Goal: Task Accomplishment & Management: Manage account settings

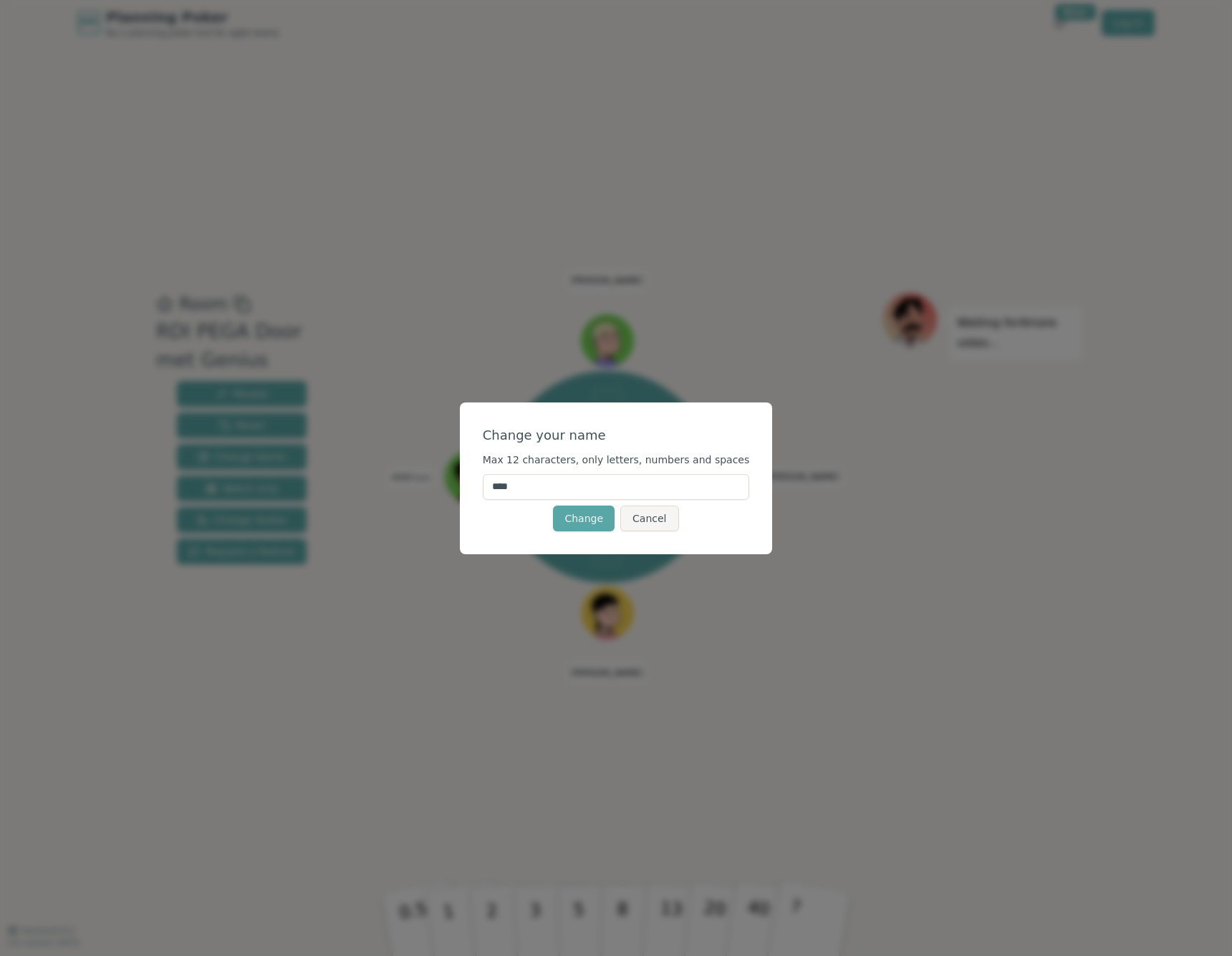
click at [565, 489] on input "****" at bounding box center [616, 487] width 267 height 26
type input "****"
click at [601, 512] on button "Change" at bounding box center [584, 519] width 61 height 26
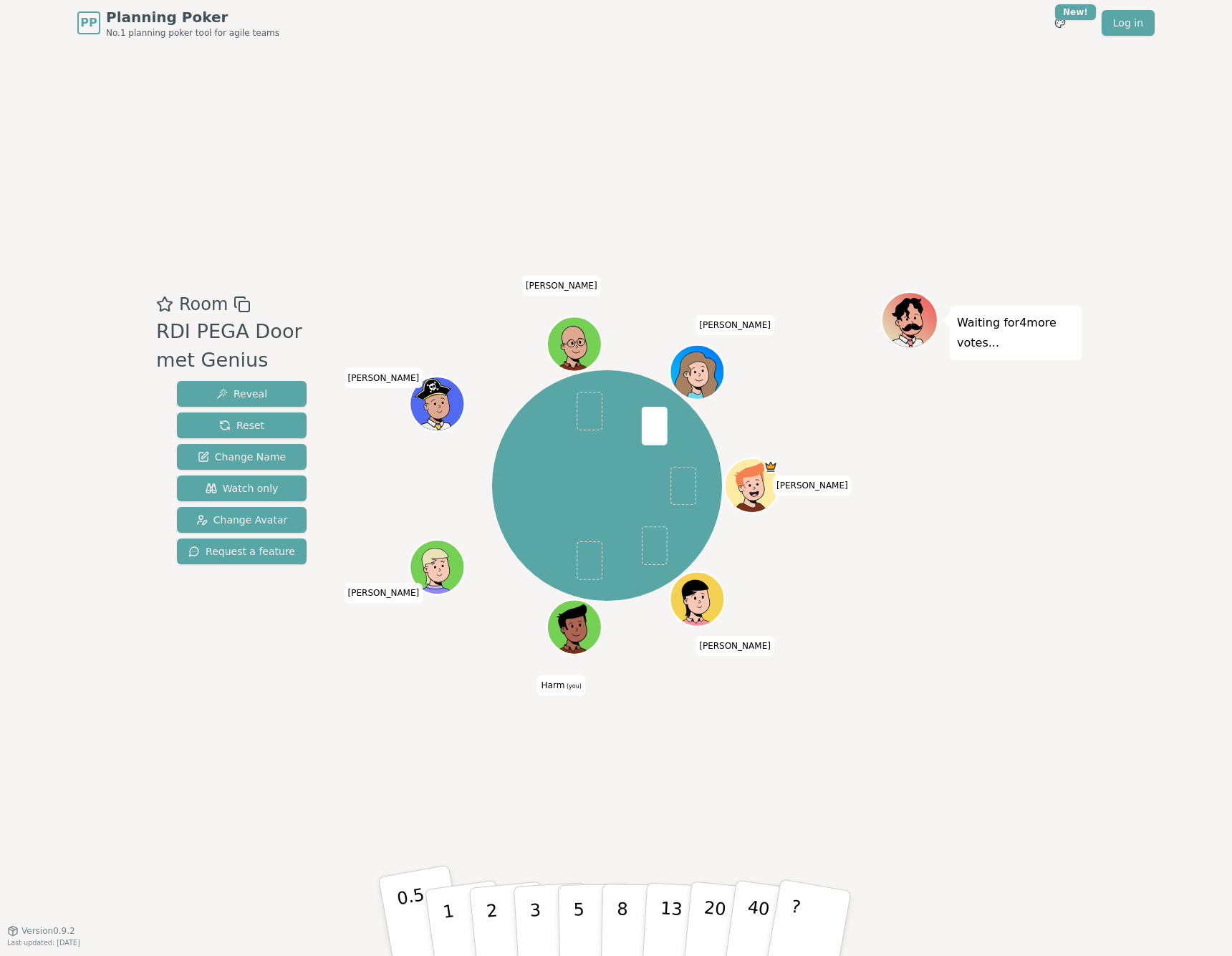
click at [408, 919] on button "0.5" at bounding box center [422, 924] width 89 height 118
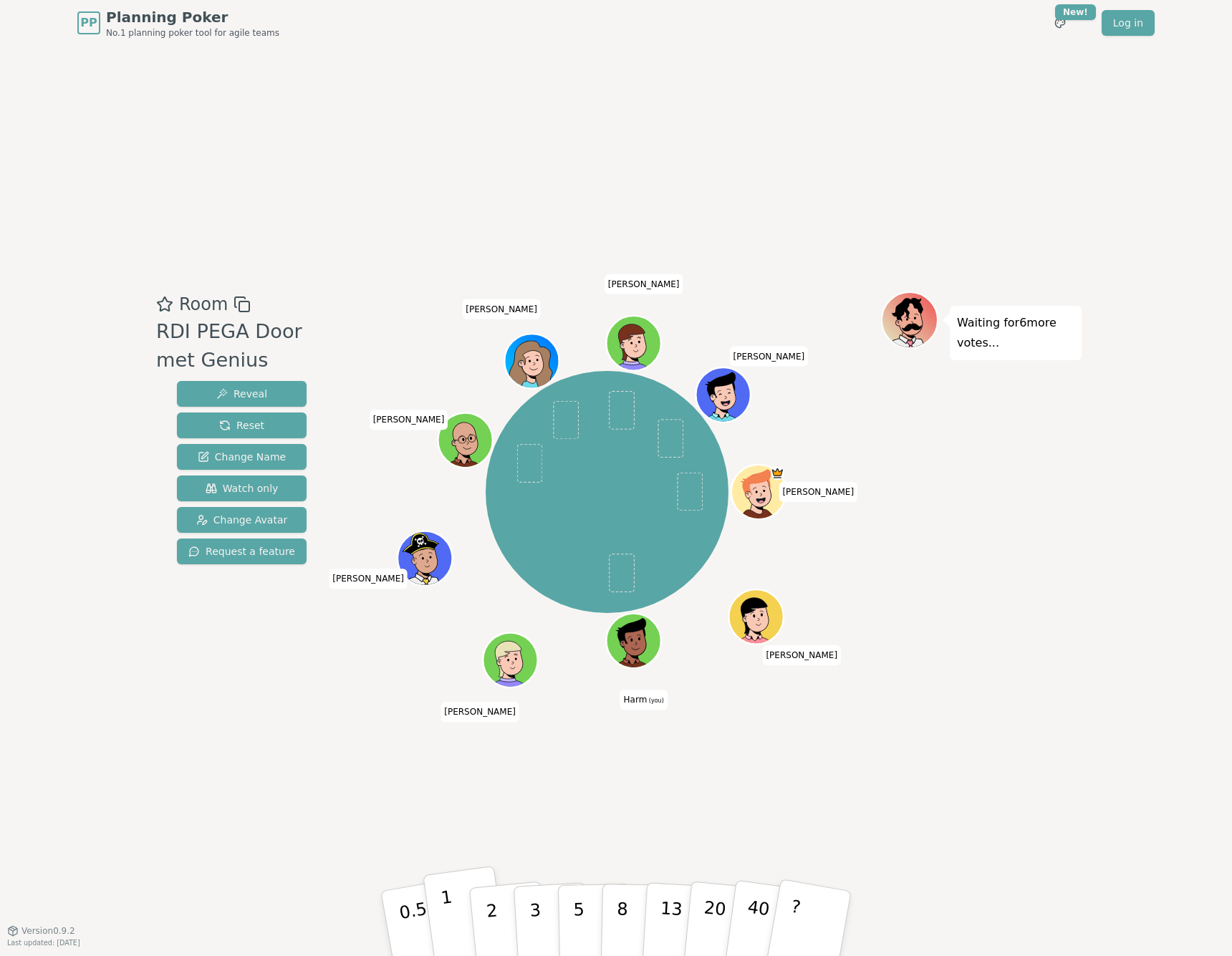
click at [451, 912] on button "1" at bounding box center [465, 924] width 86 height 116
click at [484, 914] on button "2" at bounding box center [509, 924] width 82 height 114
click at [255, 520] on span "Change Avatar" at bounding box center [243, 520] width 92 height 14
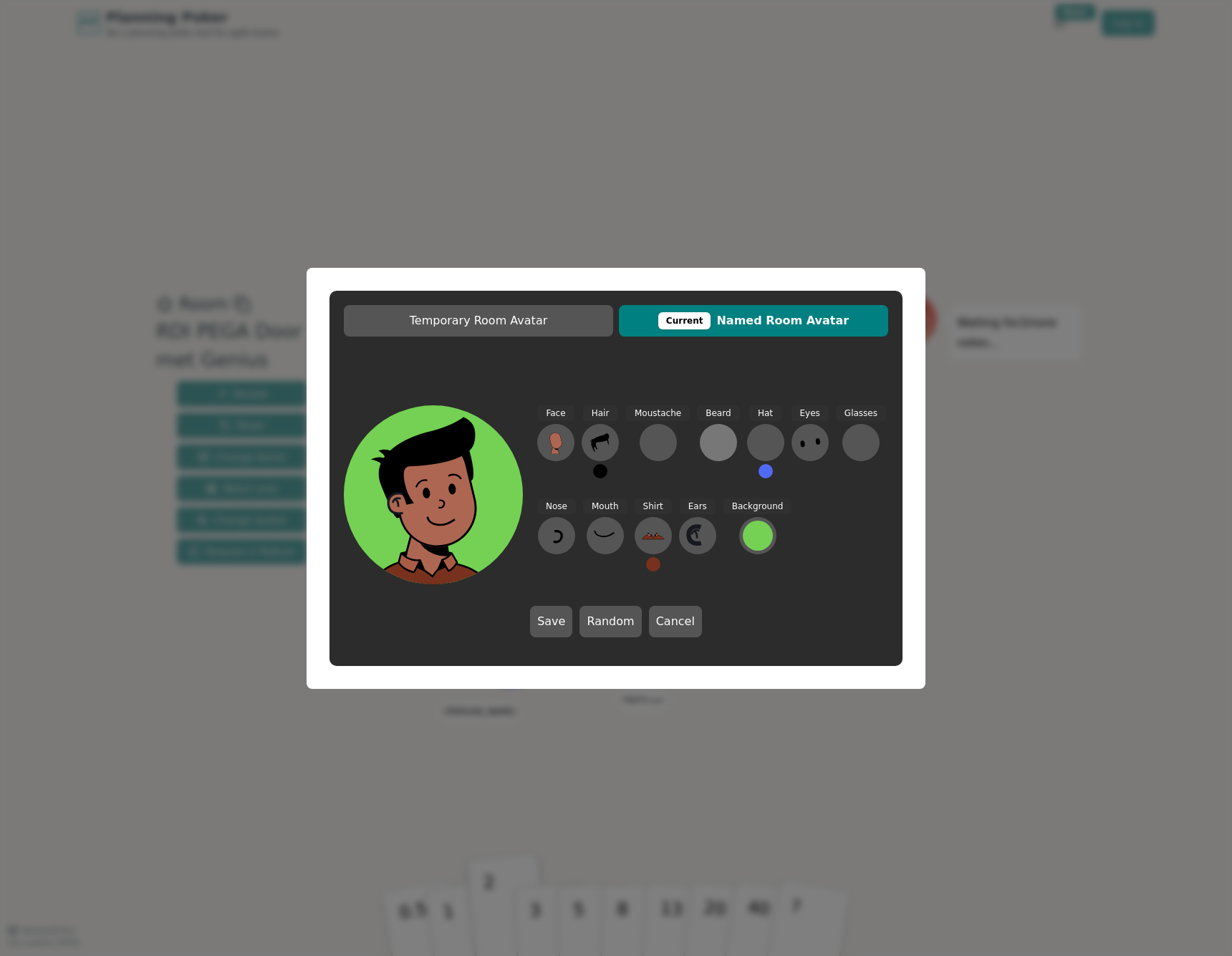
click at [720, 445] on div at bounding box center [718, 442] width 23 height 23
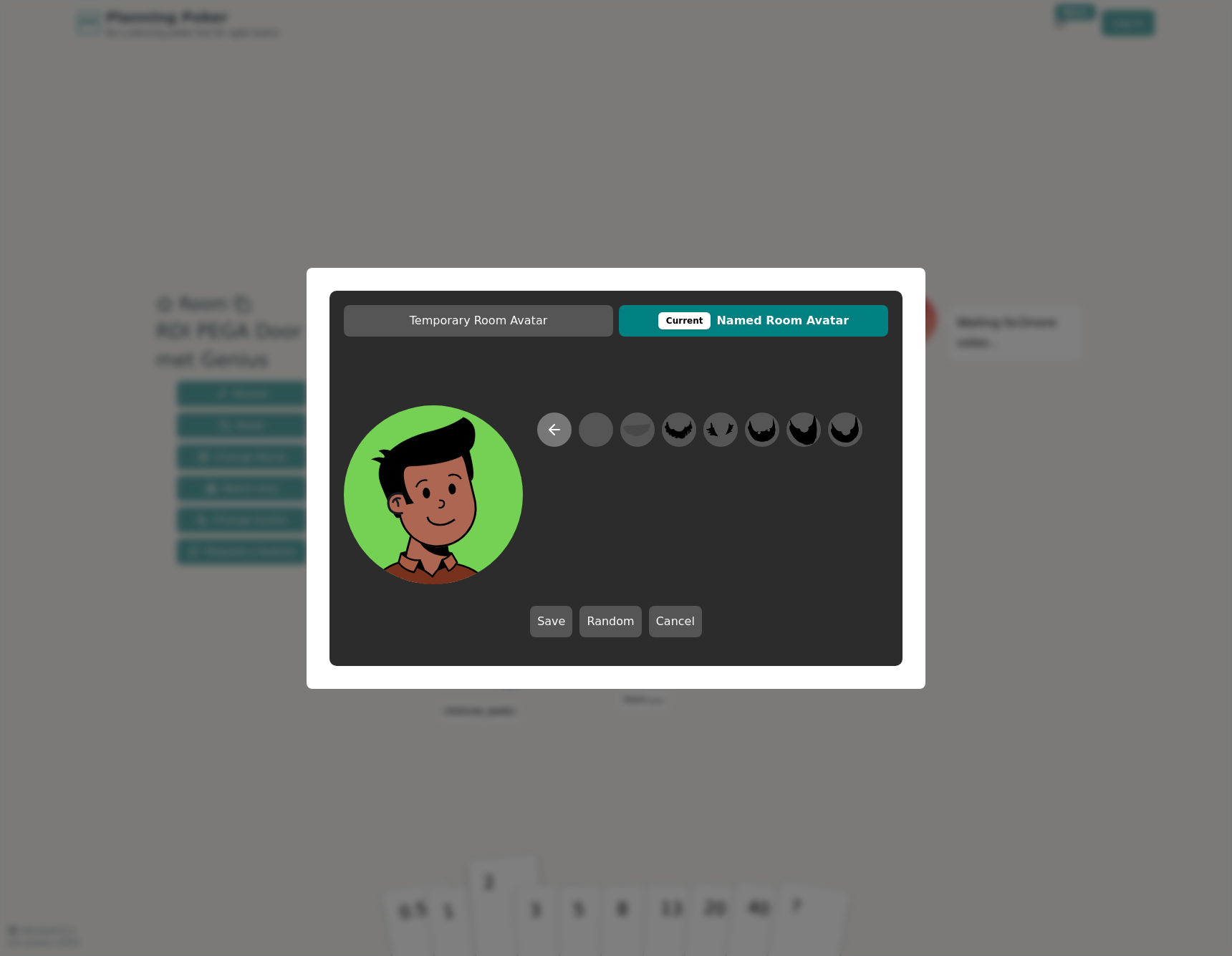
click at [552, 430] on icon at bounding box center [554, 430] width 10 height 0
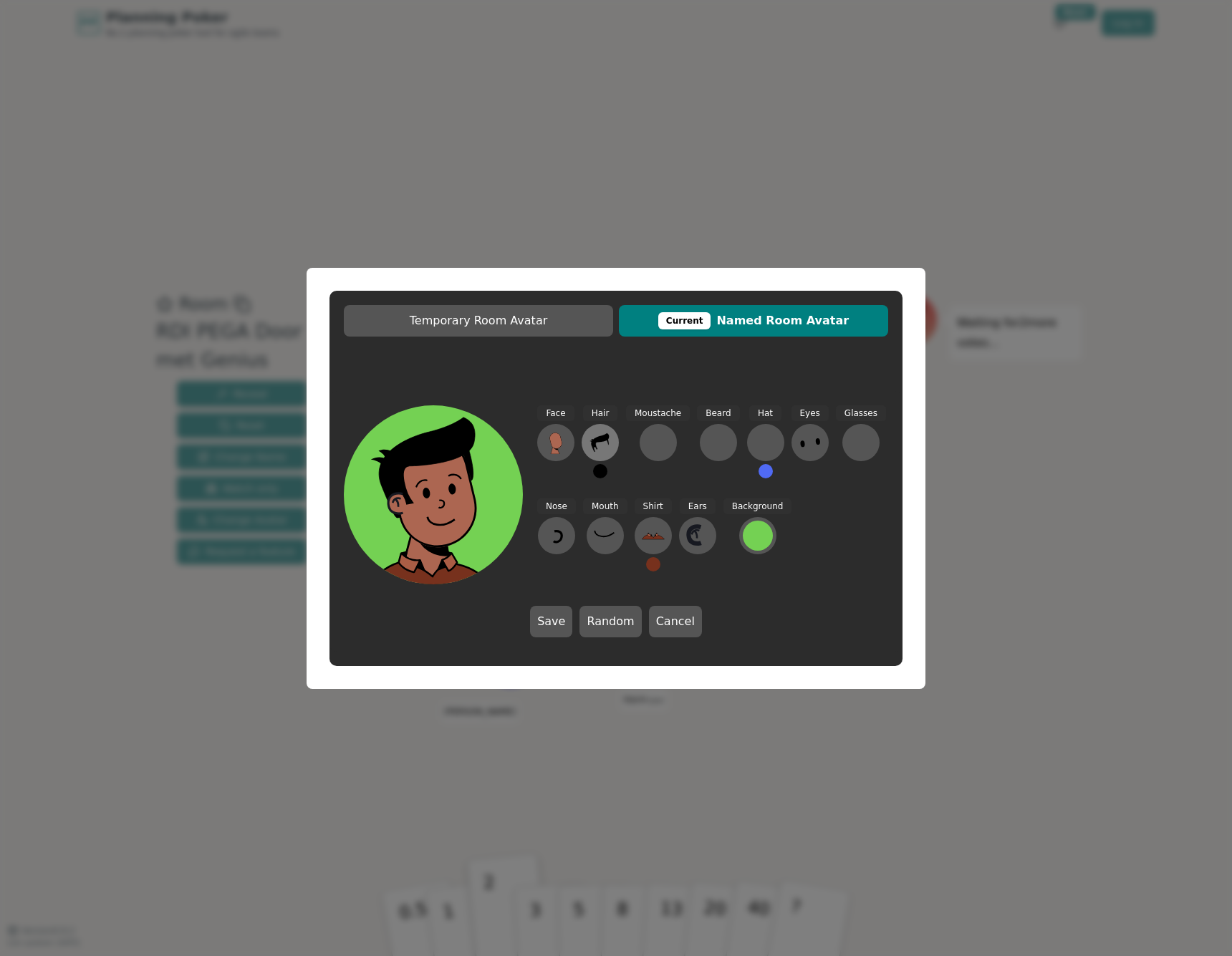
click at [595, 440] on icon at bounding box center [600, 443] width 18 height 19
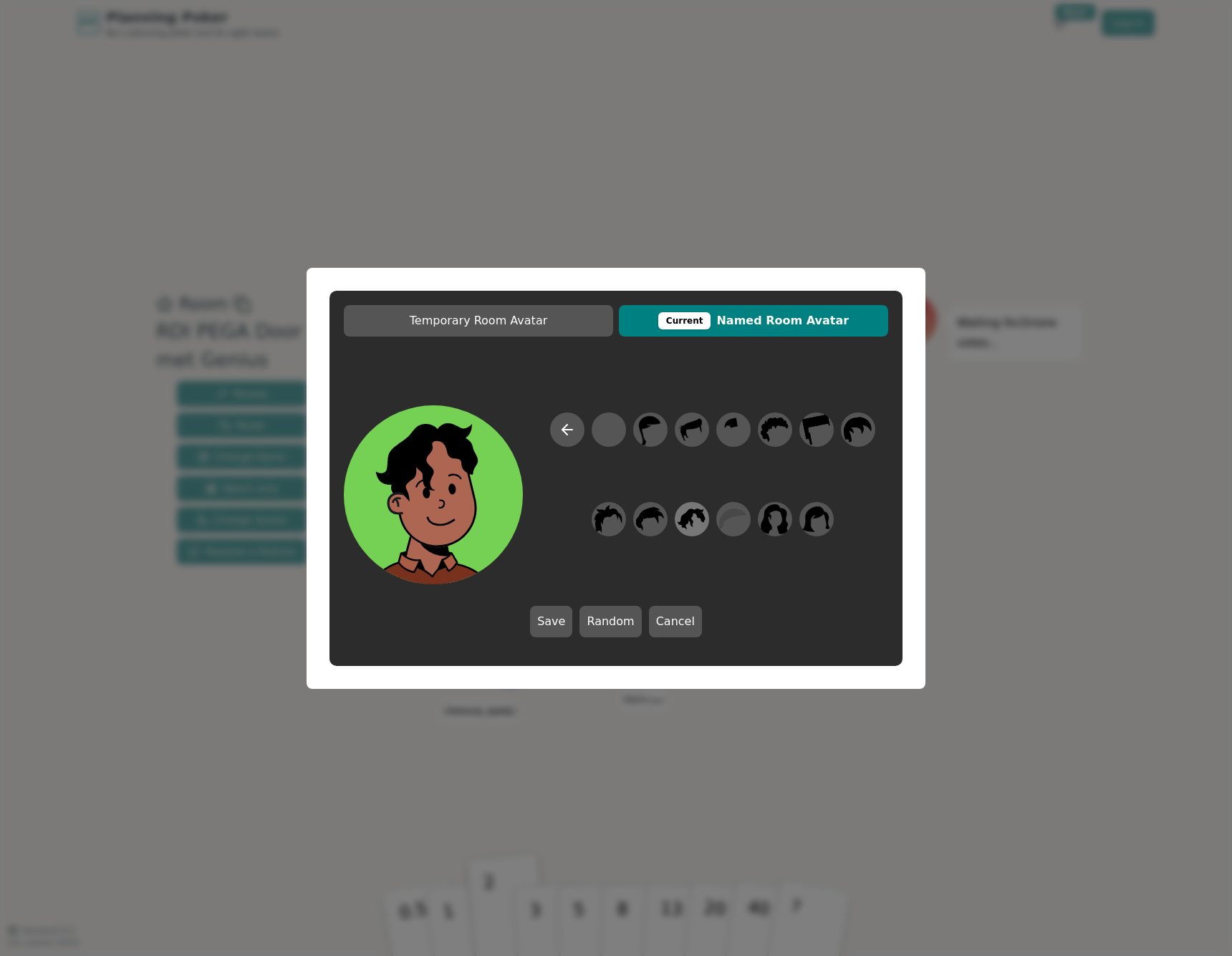
click at [698, 517] on icon at bounding box center [691, 519] width 28 height 22
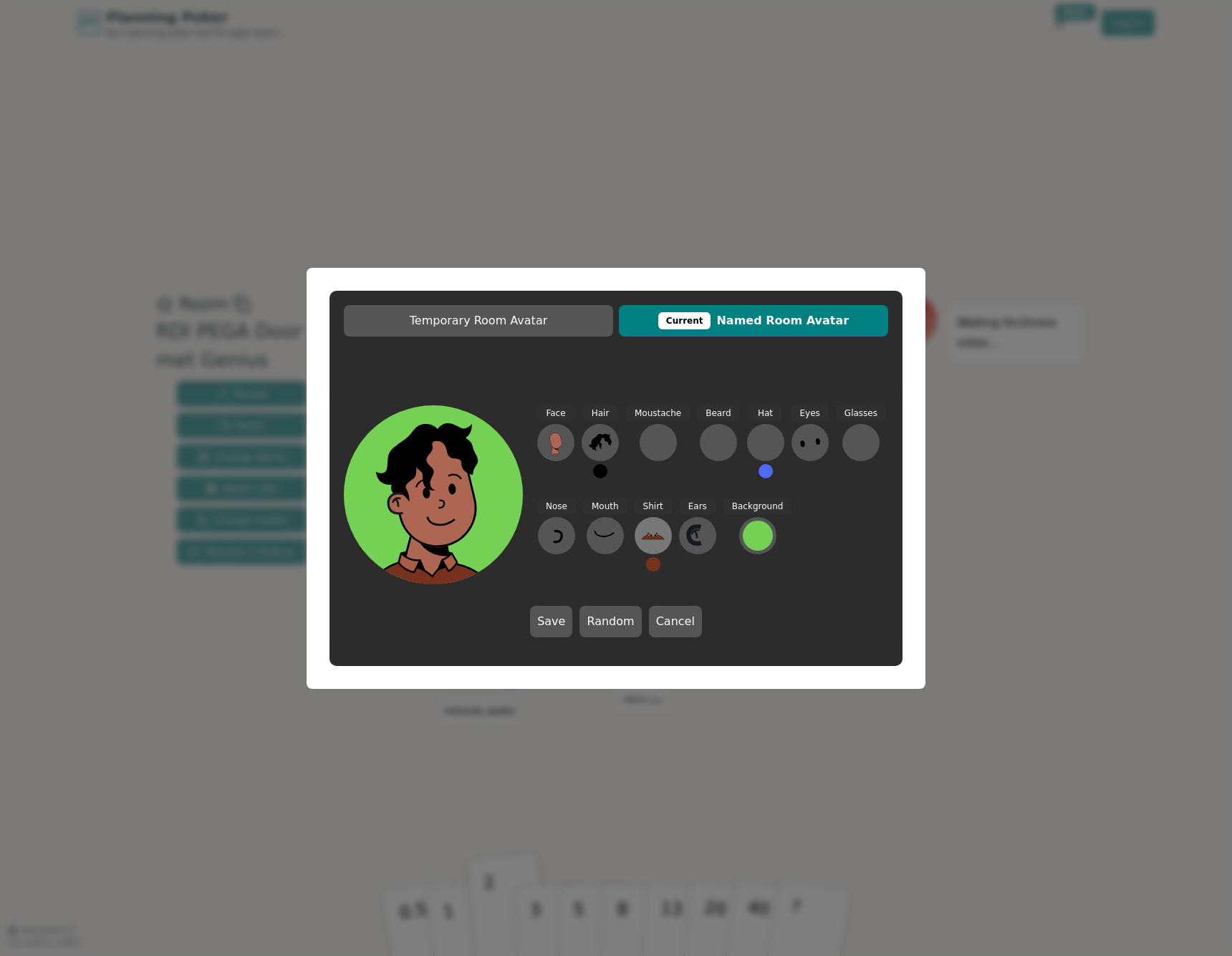
click at [656, 528] on icon at bounding box center [653, 535] width 23 height 23
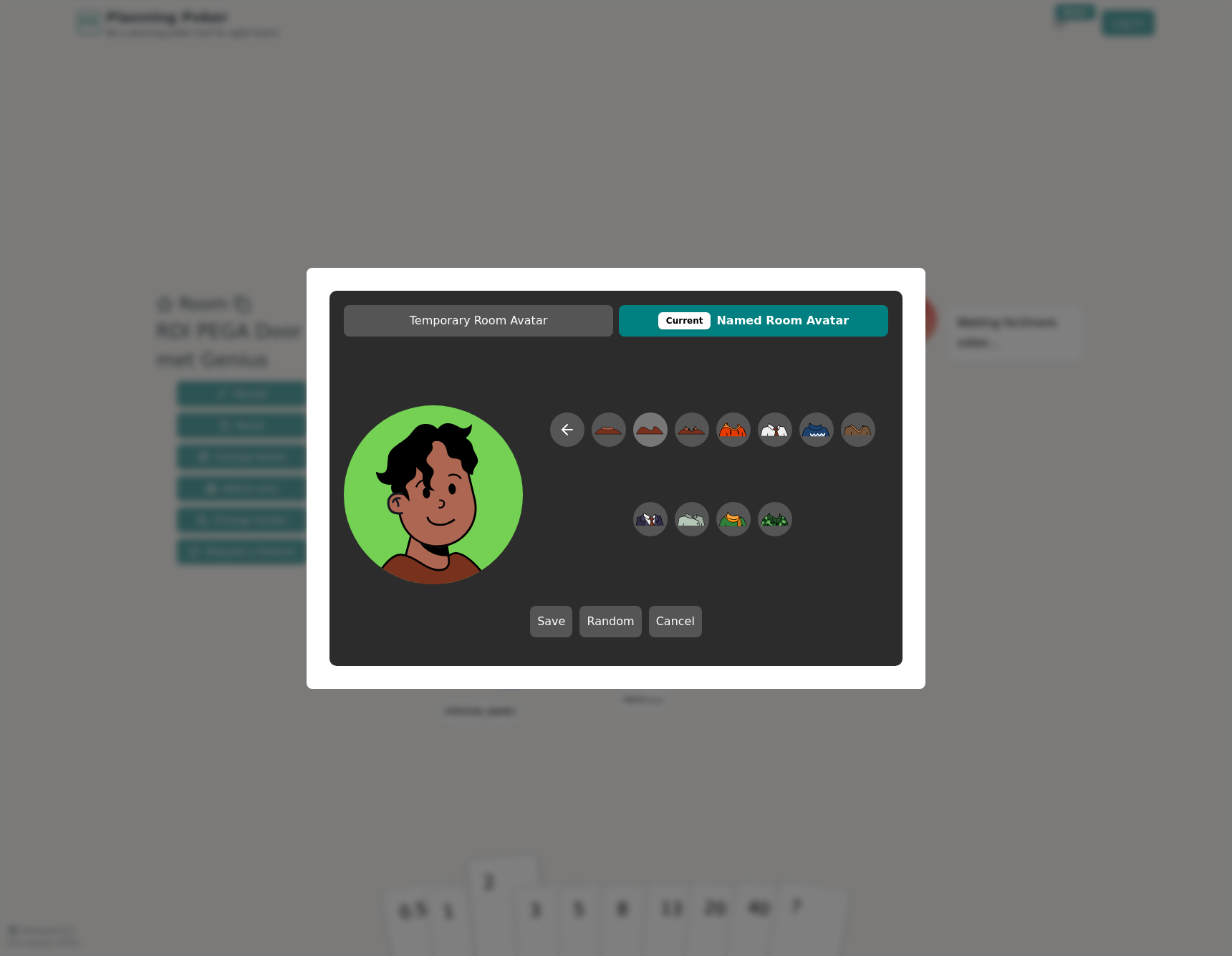
click at [657, 437] on icon at bounding box center [649, 429] width 28 height 32
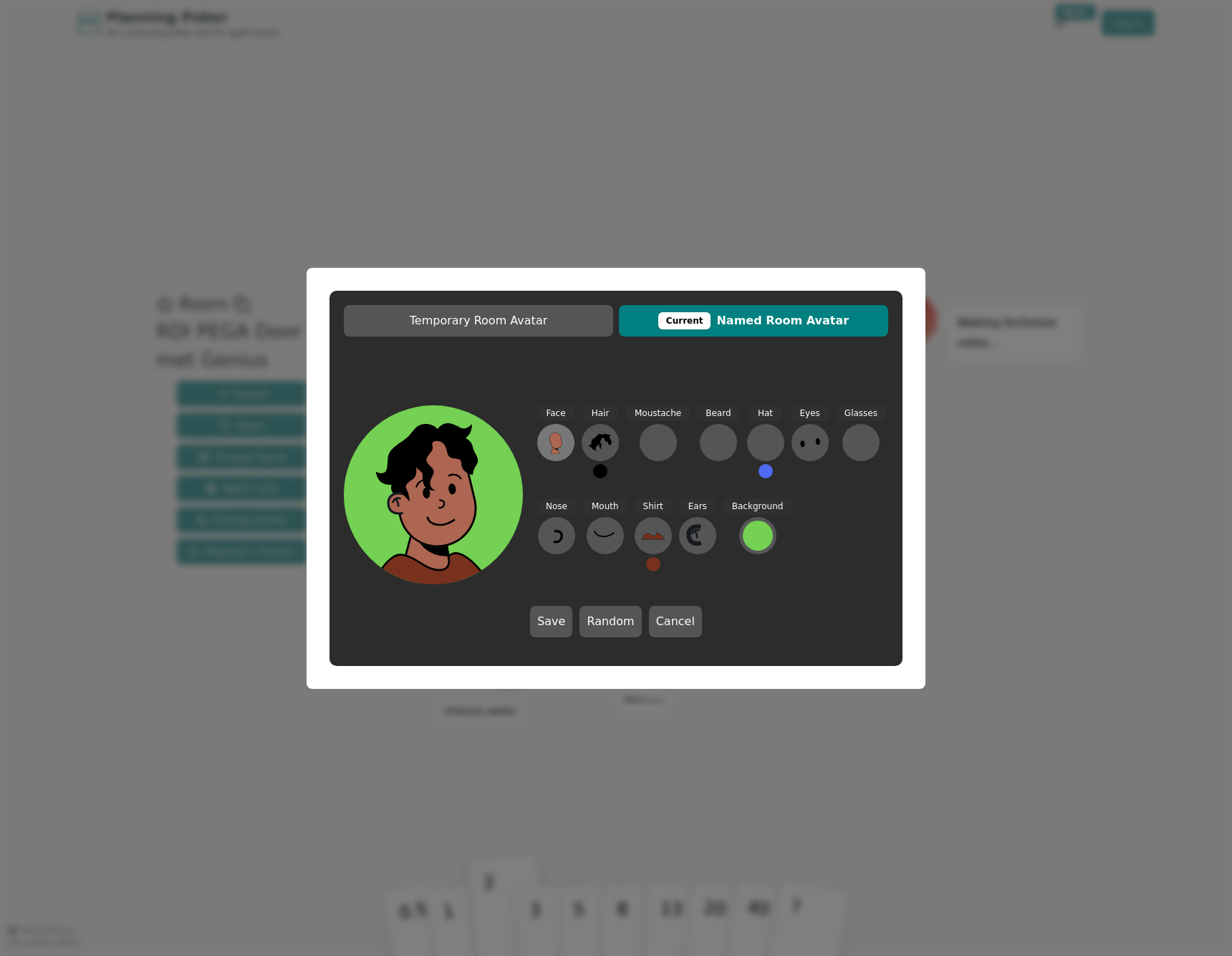
click at [556, 440] on icon at bounding box center [556, 440] width 13 height 15
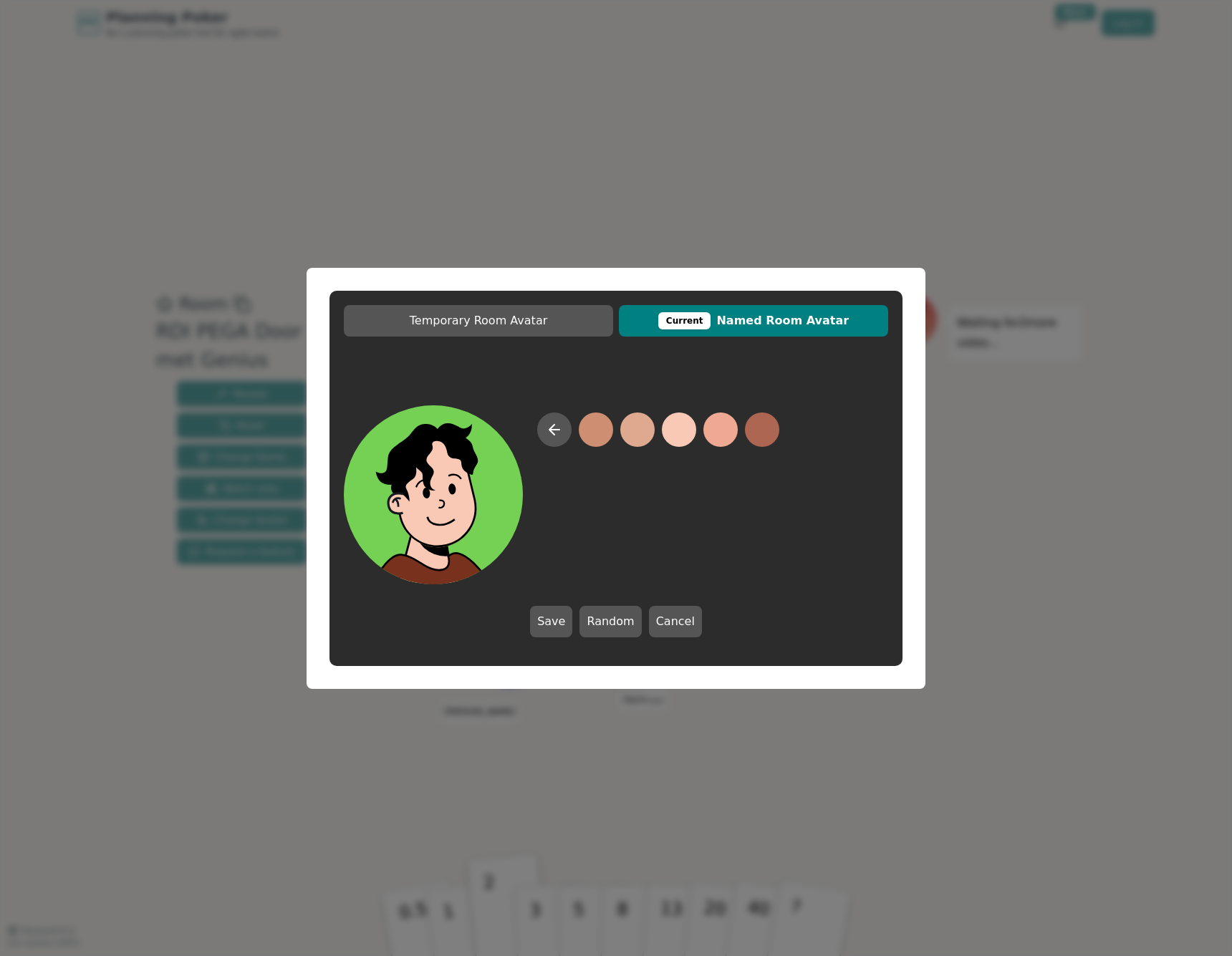
click at [694, 428] on button at bounding box center [679, 429] width 34 height 34
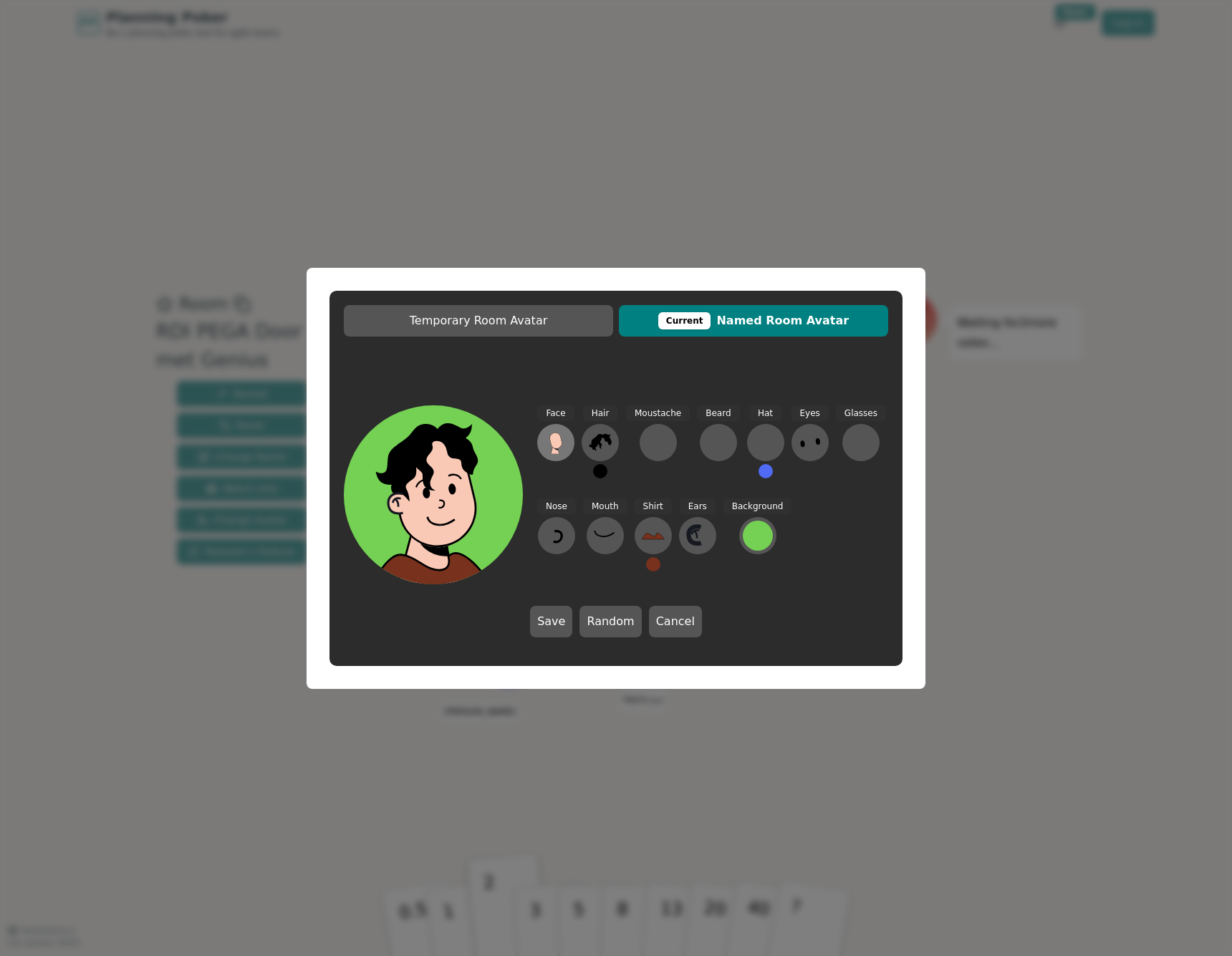
click at [571, 434] on button at bounding box center [556, 442] width 37 height 37
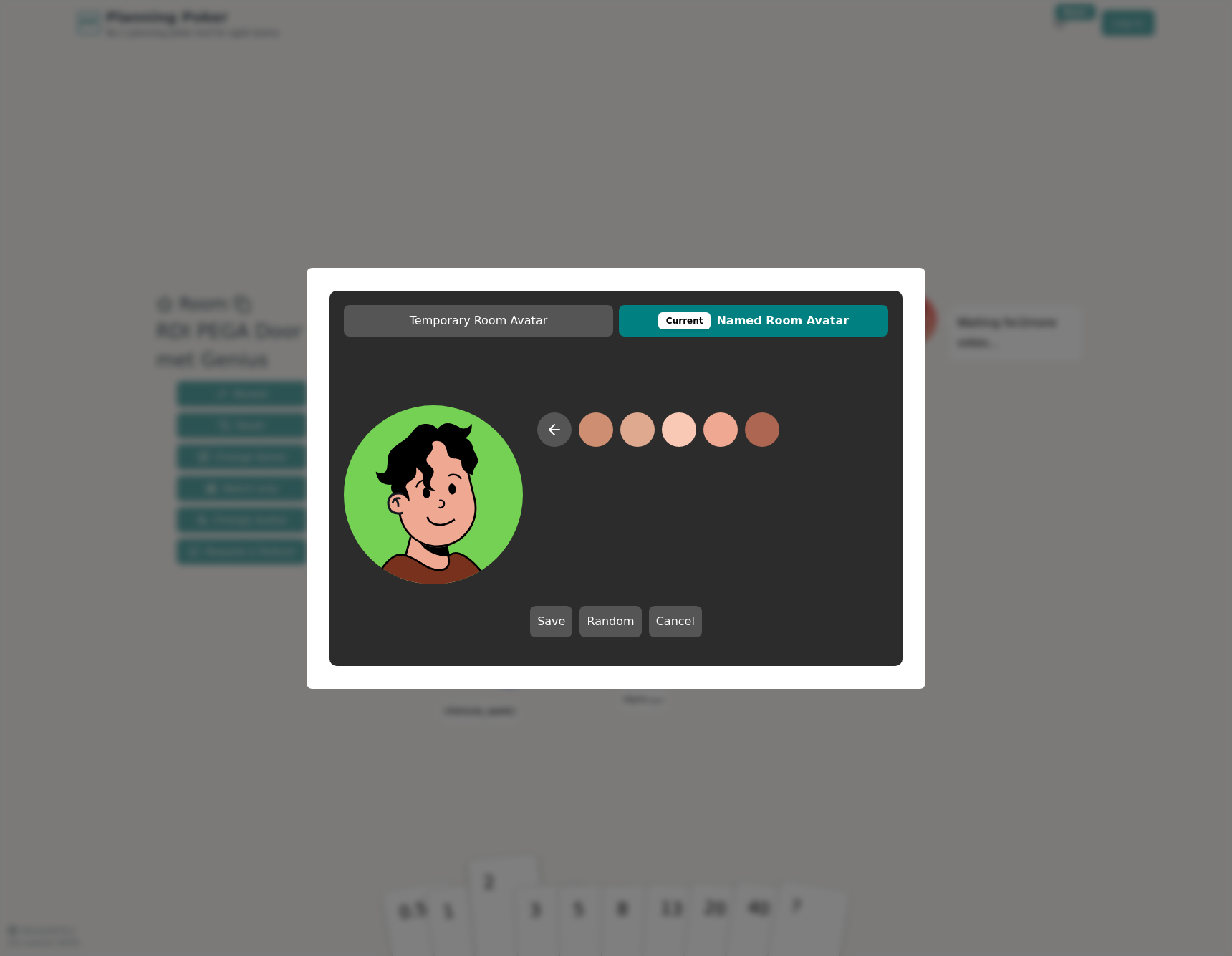
click at [735, 436] on button at bounding box center [721, 429] width 34 height 34
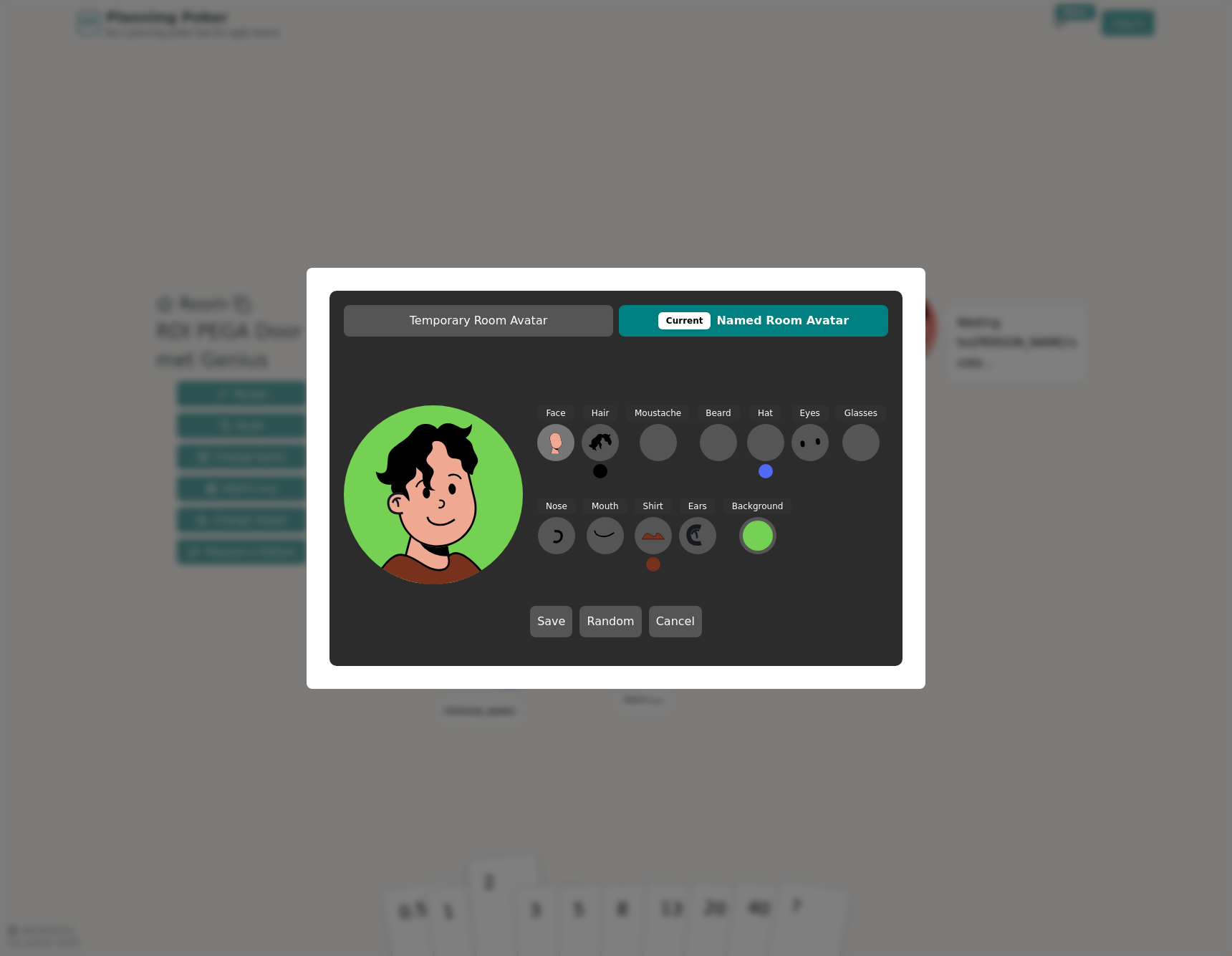
click at [568, 439] on button at bounding box center [556, 442] width 37 height 37
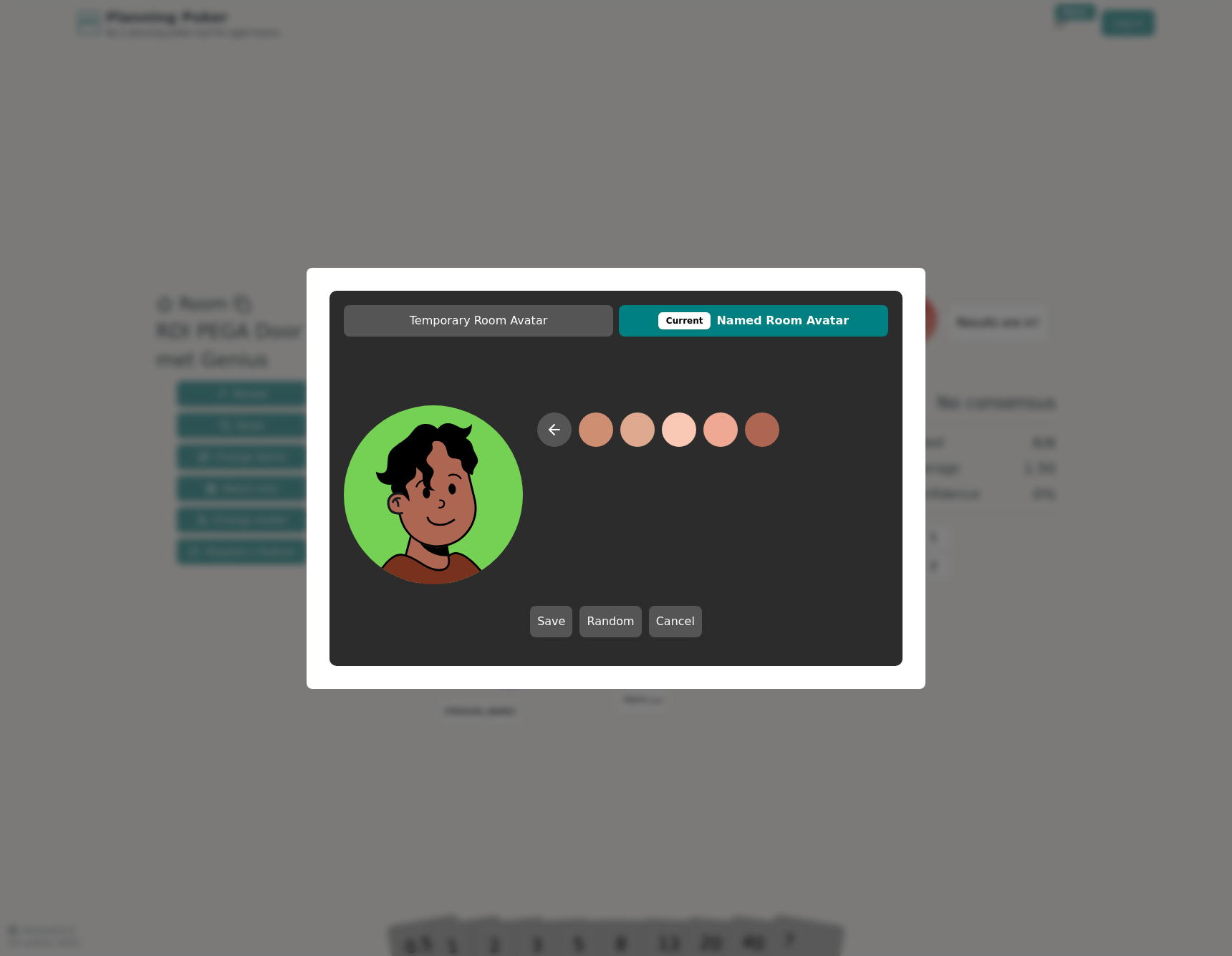
click at [759, 428] on button at bounding box center [762, 429] width 34 height 34
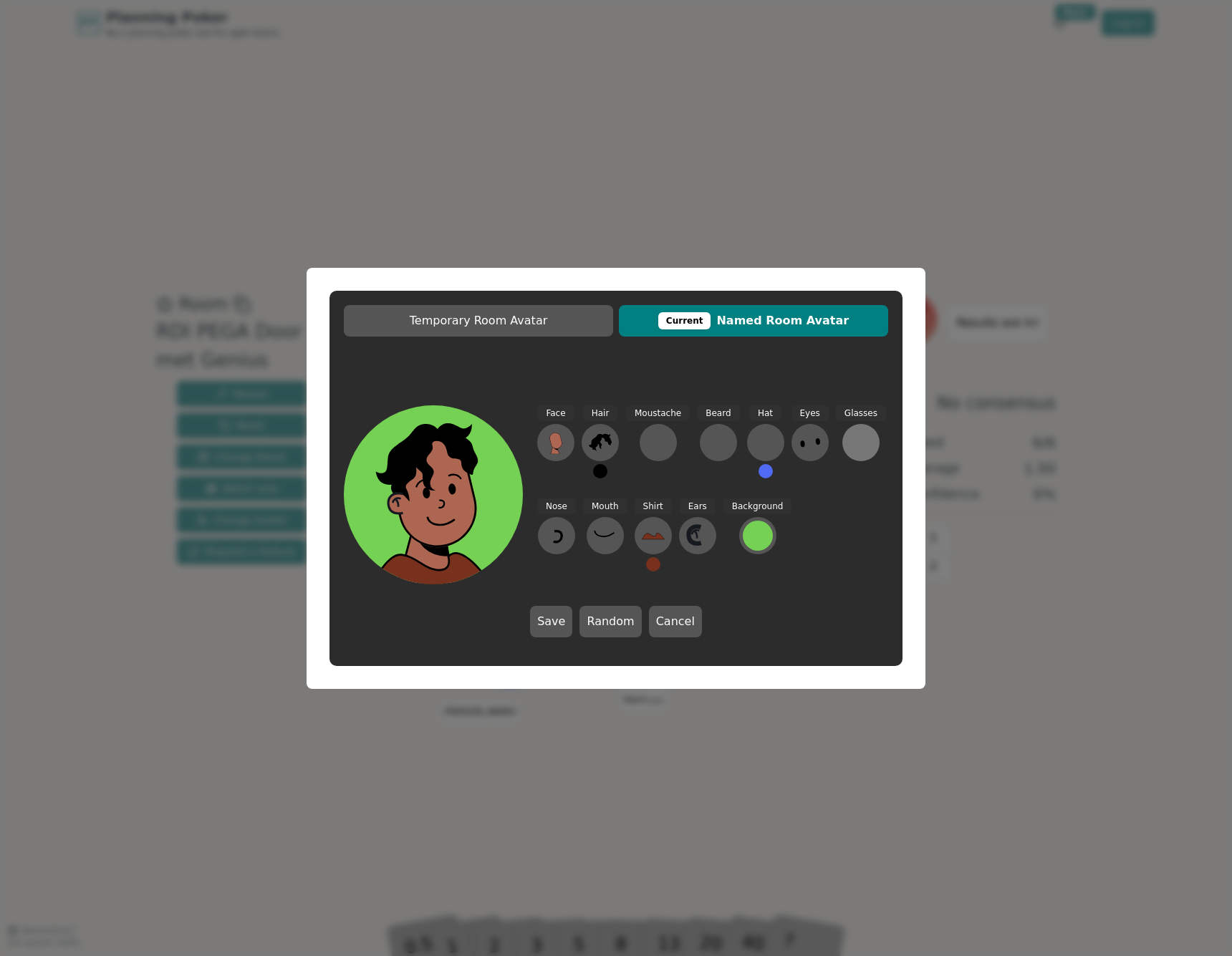
click at [850, 437] on div at bounding box center [860, 442] width 23 height 23
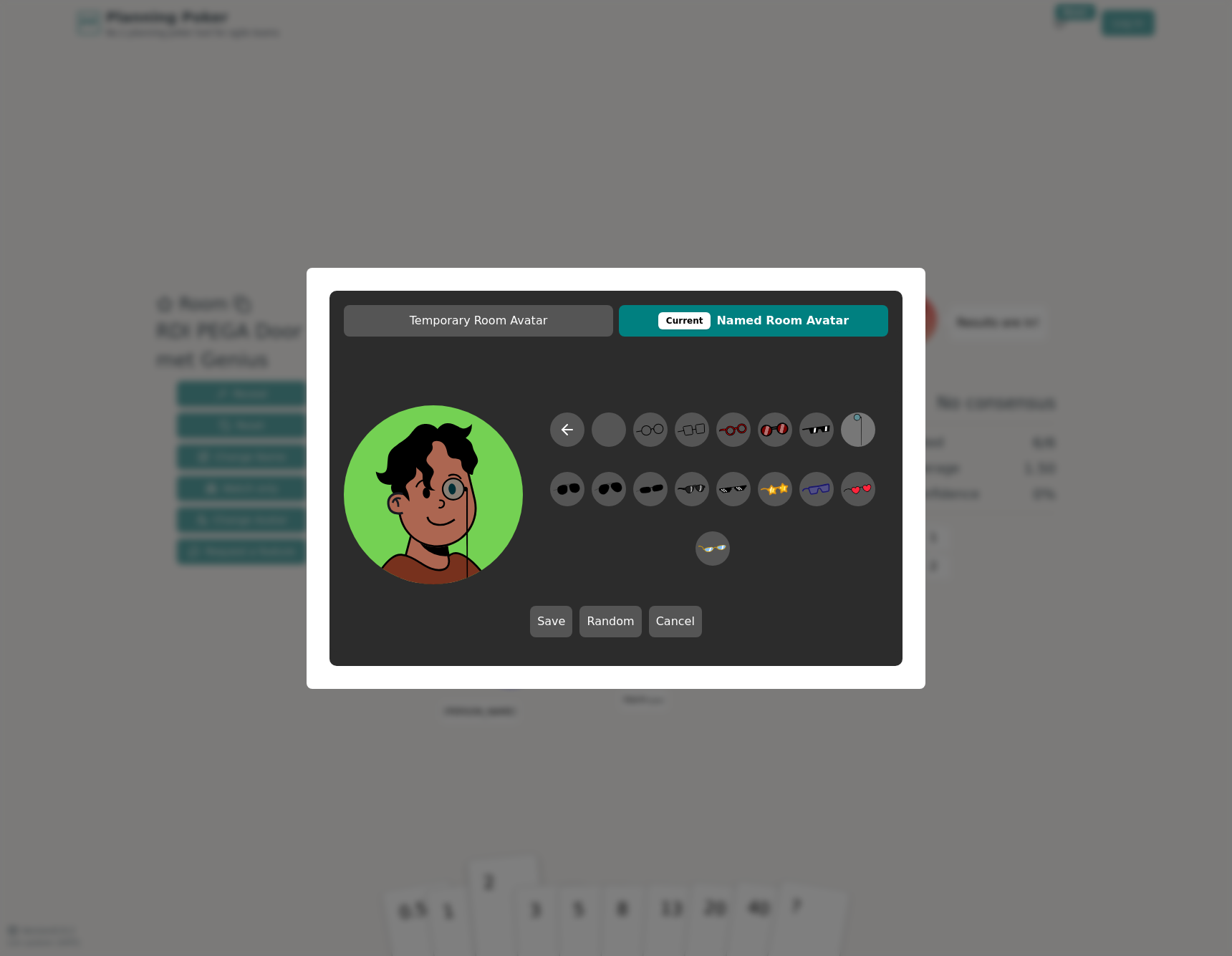
click at [851, 431] on icon at bounding box center [858, 429] width 28 height 32
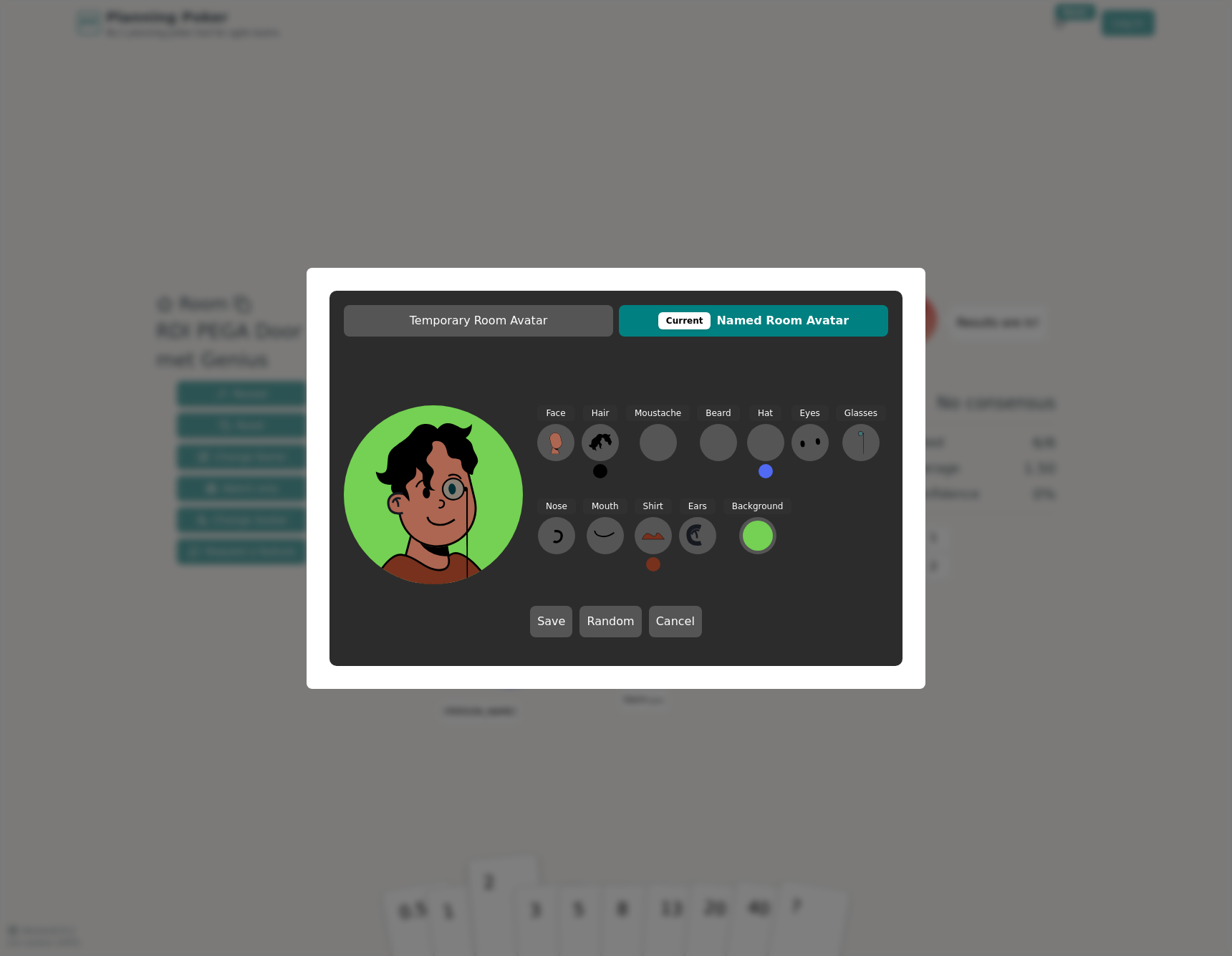
click at [838, 434] on div "Glasses" at bounding box center [861, 448] width 51 height 86
click at [850, 434] on icon at bounding box center [860, 442] width 23 height 23
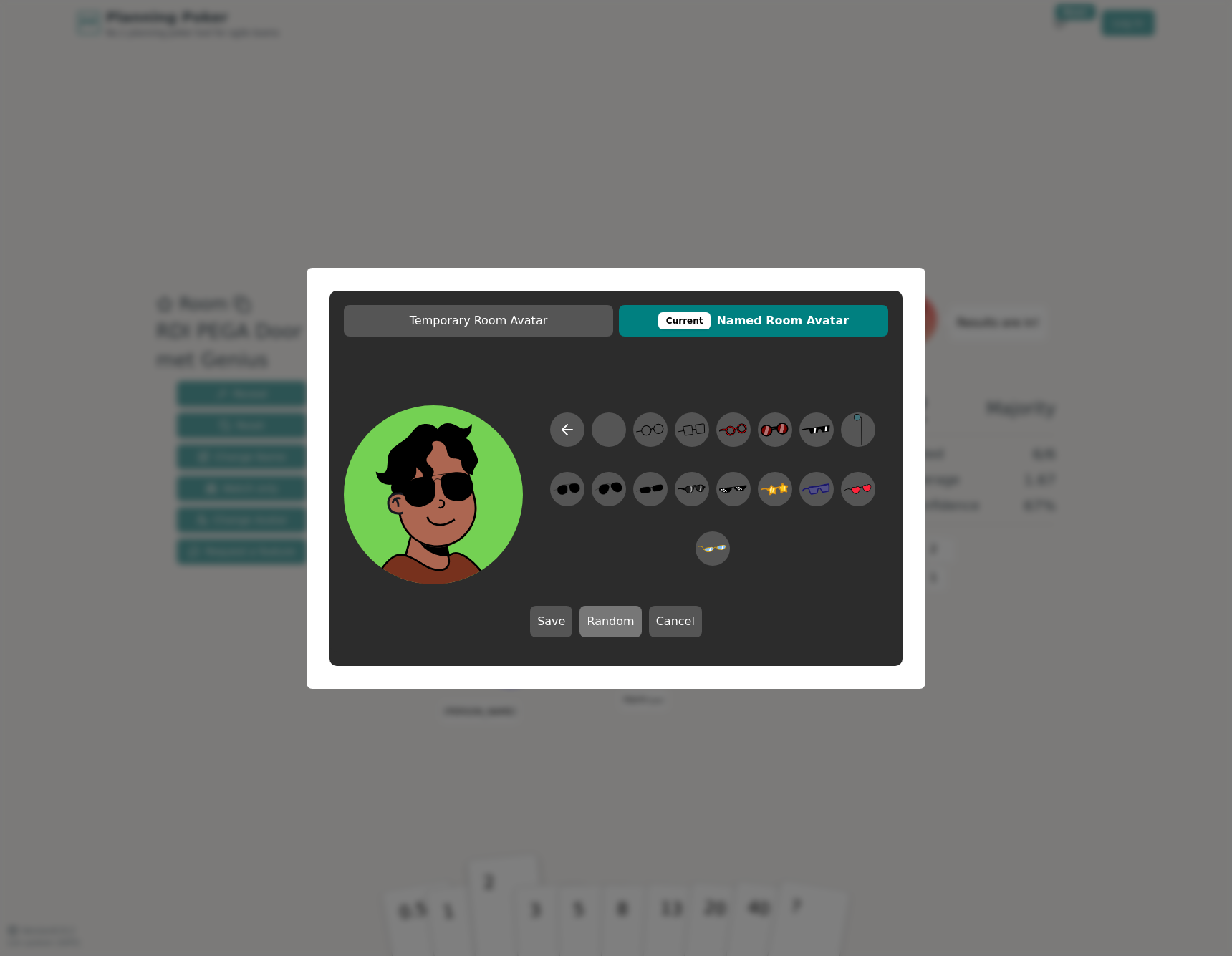
click at [592, 618] on button "Random" at bounding box center [611, 621] width 61 height 32
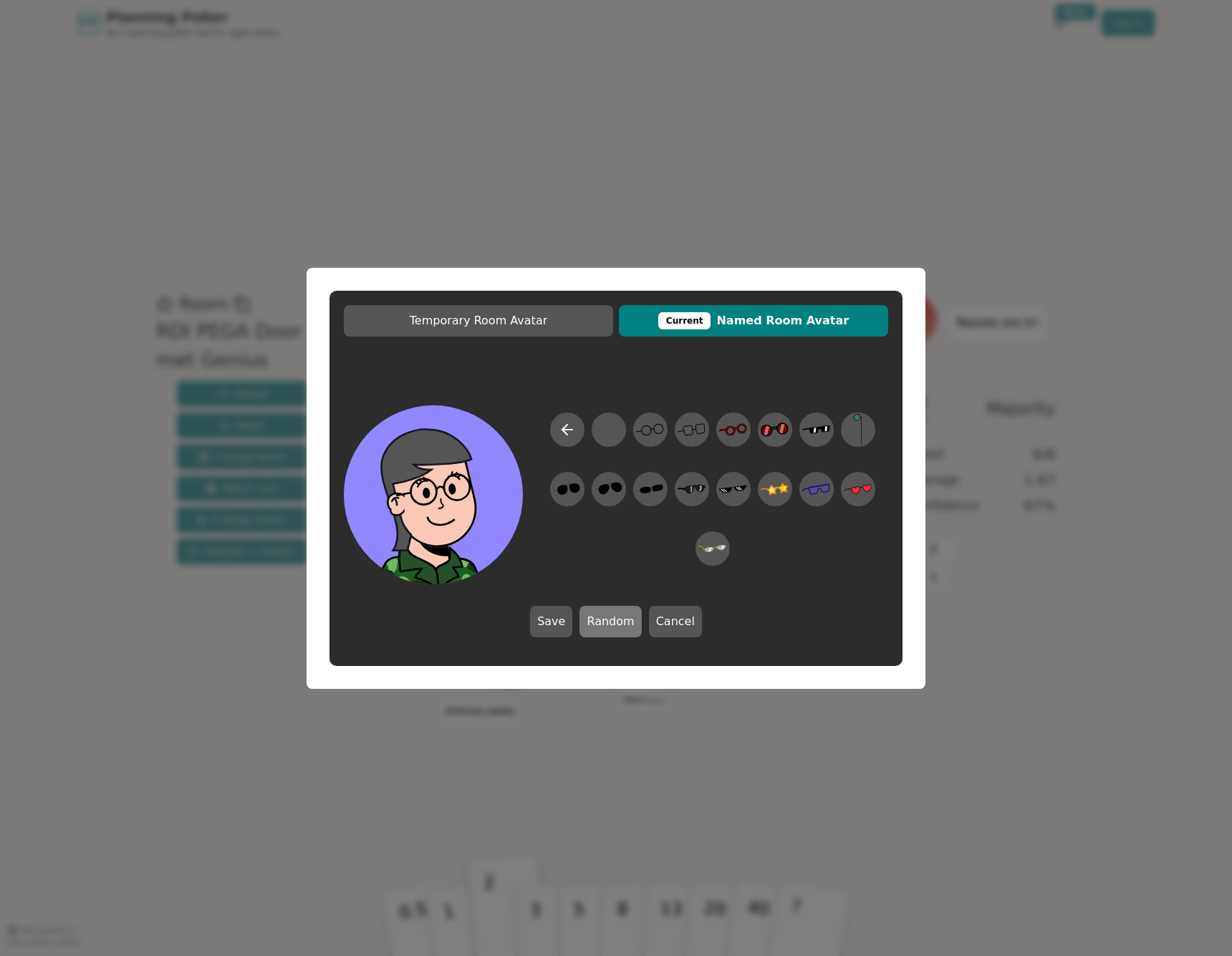
click at [592, 618] on button "Random" at bounding box center [611, 621] width 61 height 32
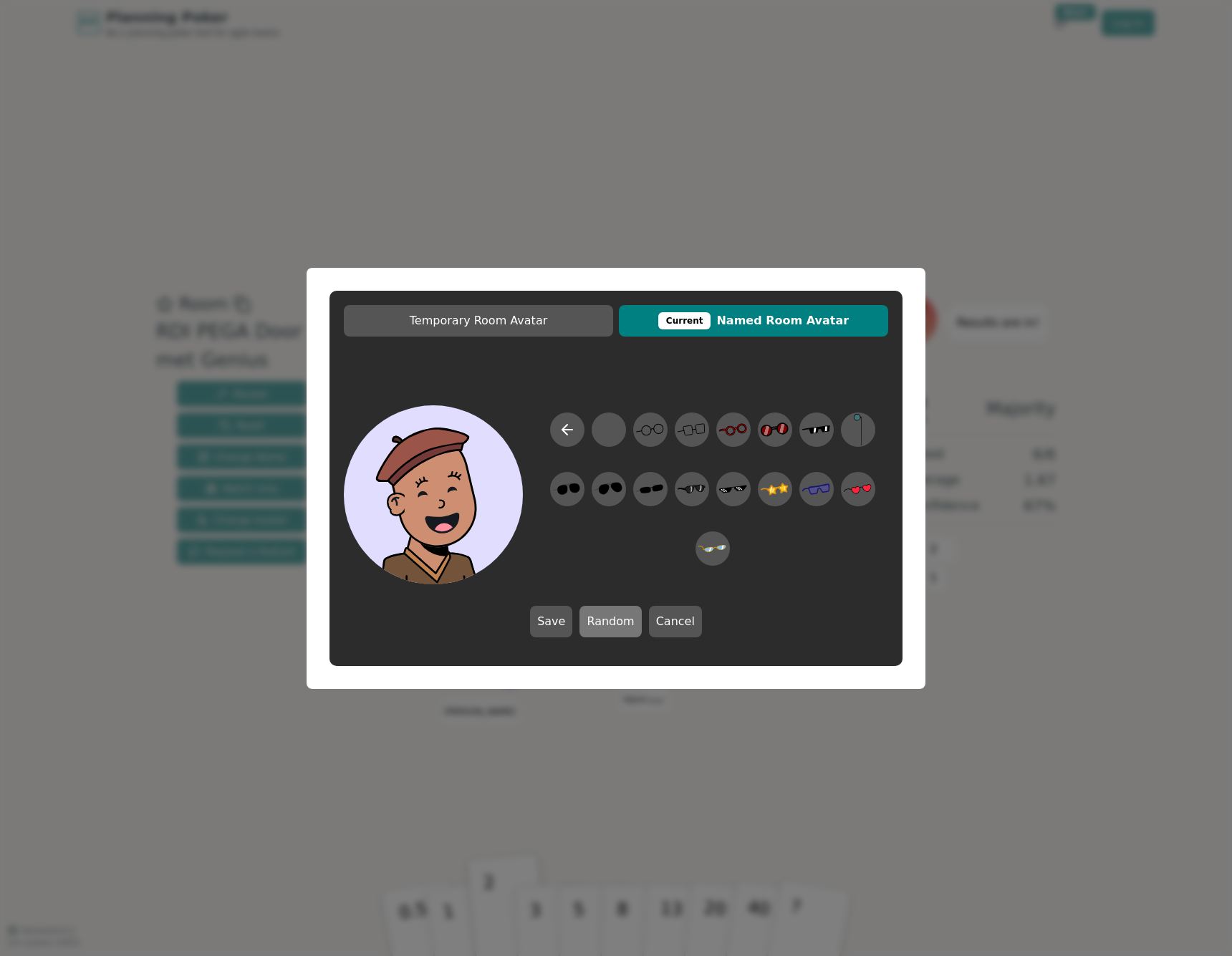
click at [592, 618] on button "Random" at bounding box center [611, 621] width 61 height 32
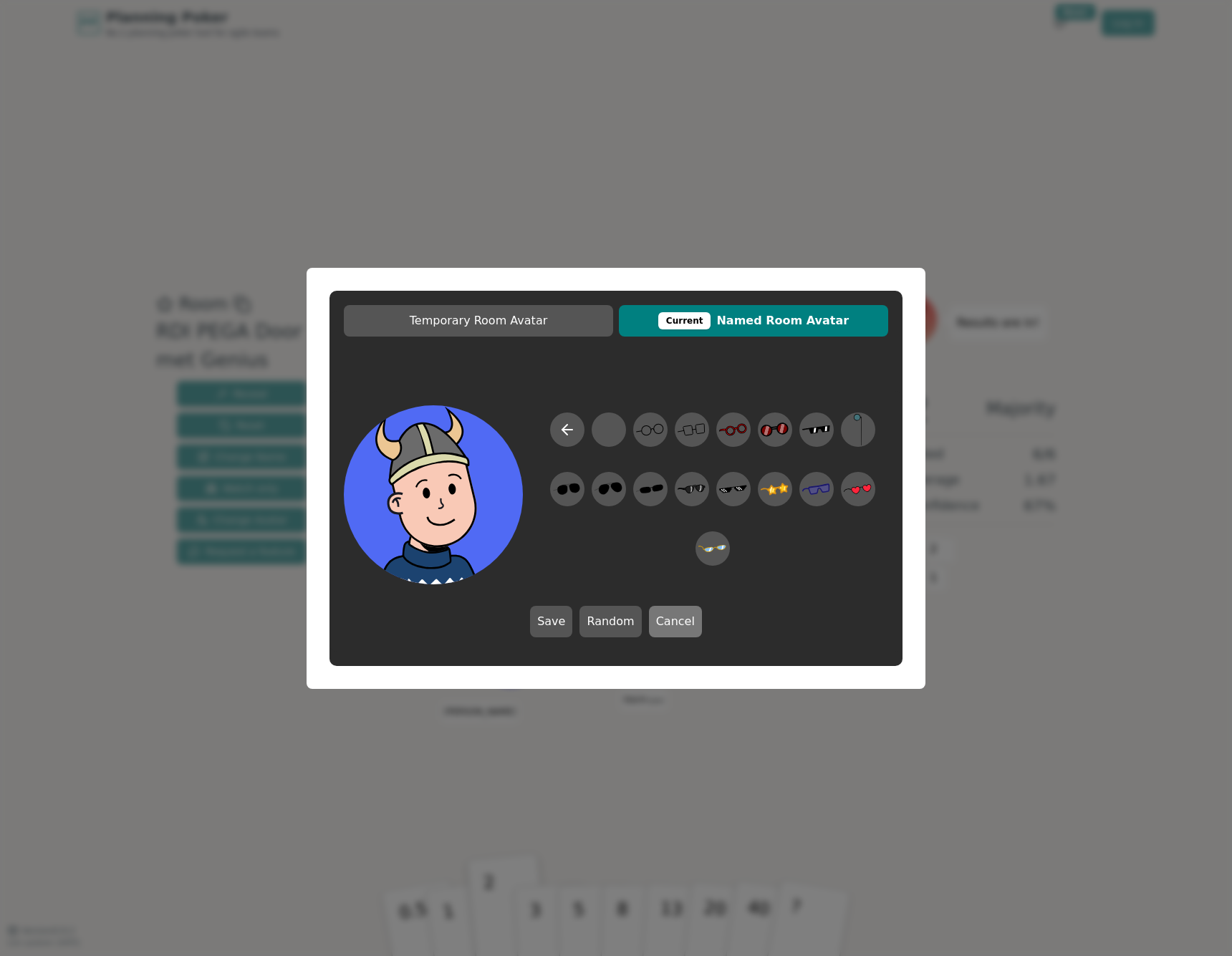
click at [685, 618] on button "Cancel" at bounding box center [676, 621] width 53 height 32
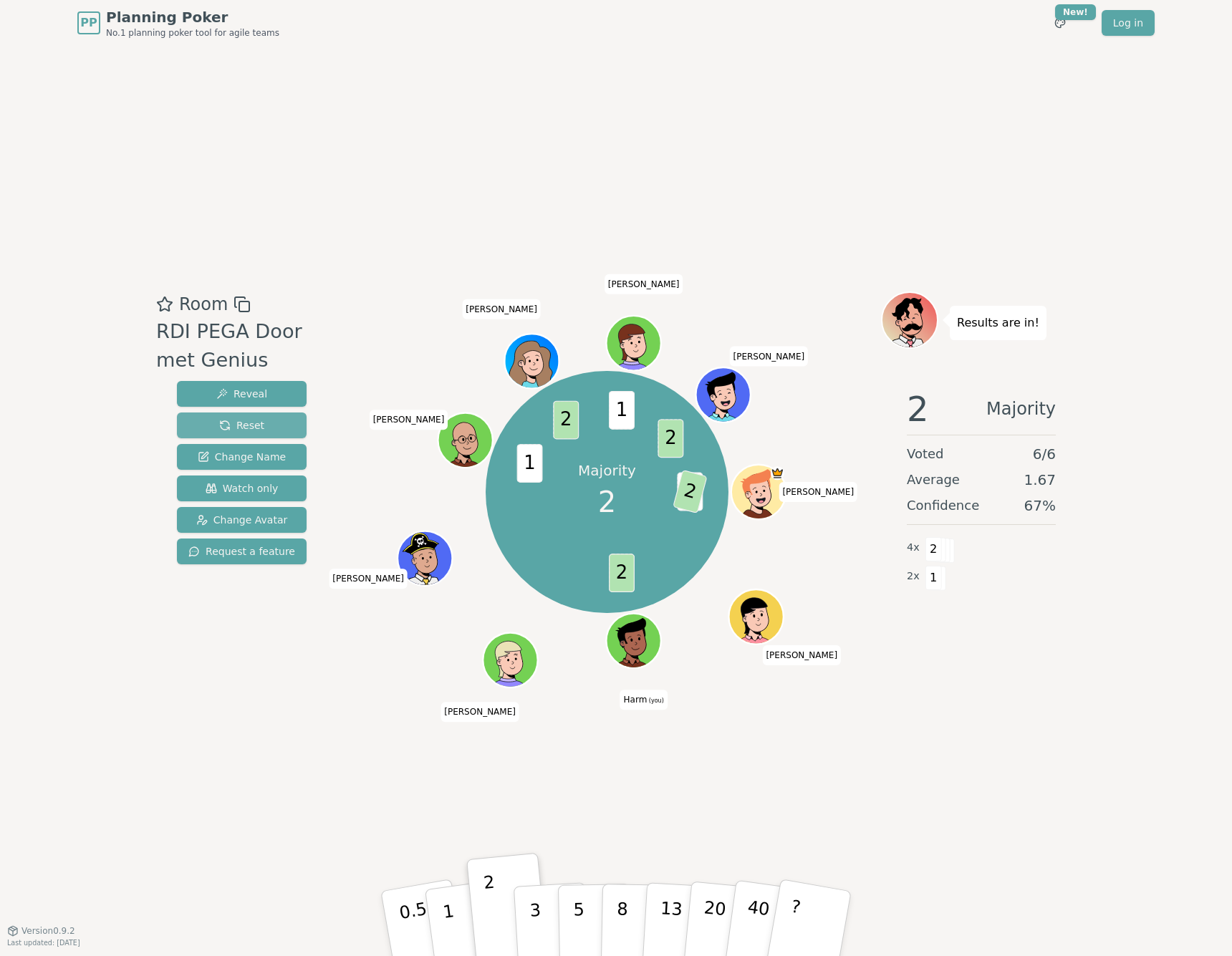
click at [195, 427] on button "Reset" at bounding box center [242, 425] width 130 height 26
